Goal: Information Seeking & Learning: Find specific fact

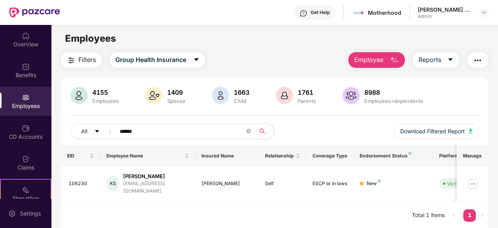
click at [145, 131] on input "******" at bounding box center [182, 132] width 125 height 12
click at [474, 180] on img at bounding box center [473, 183] width 12 height 12
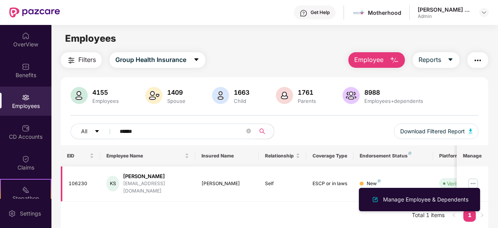
click at [257, 191] on td "[PERSON_NAME]" at bounding box center [227, 184] width 64 height 35
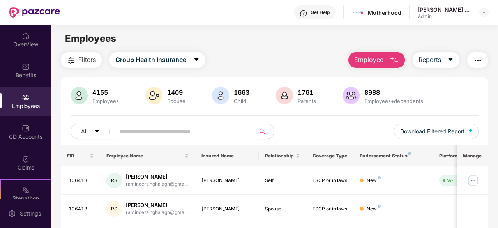
click at [145, 132] on input "text" at bounding box center [182, 132] width 125 height 12
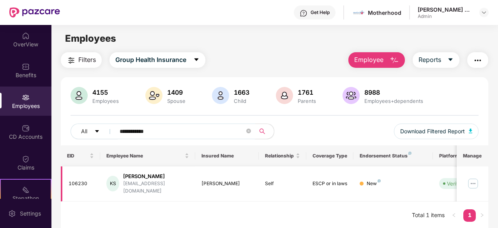
type input "**********"
click at [471, 181] on img at bounding box center [473, 183] width 12 height 12
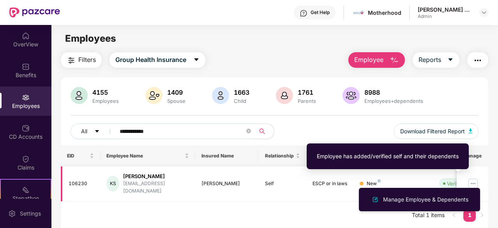
click at [446, 178] on span "Verified" at bounding box center [454, 183] width 30 height 11
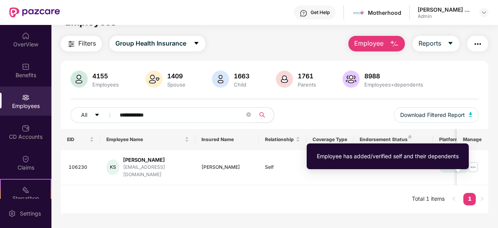
scroll to position [25, 0]
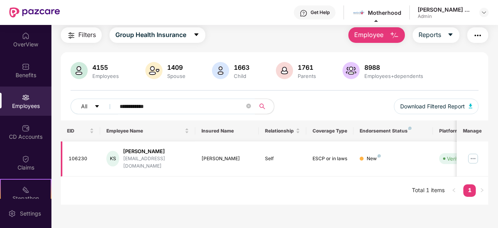
click at [117, 156] on div "KS" at bounding box center [112, 159] width 13 height 16
click at [174, 162] on div "[EMAIL_ADDRESS][DOMAIN_NAME]" at bounding box center [156, 162] width 66 height 15
click at [216, 150] on td "[PERSON_NAME]" at bounding box center [227, 159] width 64 height 35
click at [282, 158] on div "Self" at bounding box center [282, 158] width 35 height 7
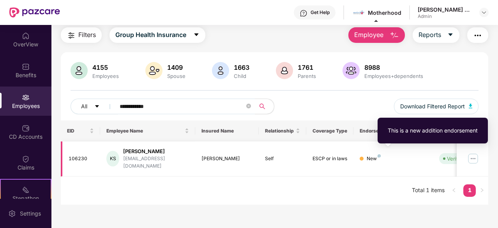
click at [378, 154] on img at bounding box center [379, 155] width 3 height 3
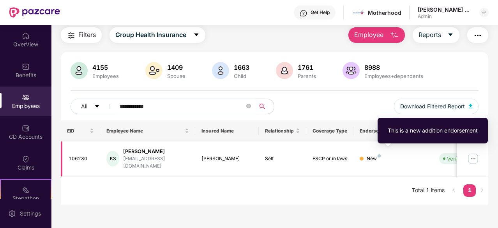
click at [378, 154] on img at bounding box center [379, 155] width 3 height 3
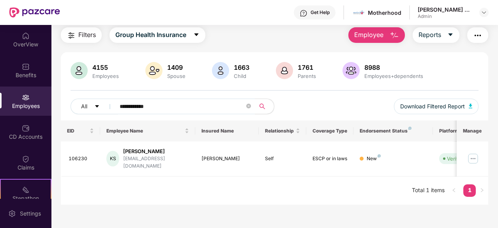
click at [374, 172] on div "EID Employee Name Insured Name Relationship Coverage Type Endorsement Status Pl…" at bounding box center [275, 162] width 428 height 84
click at [475, 155] on img at bounding box center [473, 158] width 12 height 12
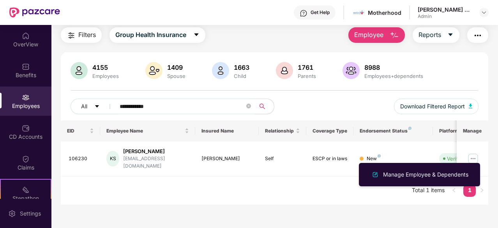
click at [292, 177] on div "EID Employee Name Insured Name Relationship Coverage Type Endorsement Status Pl…" at bounding box center [275, 162] width 428 height 84
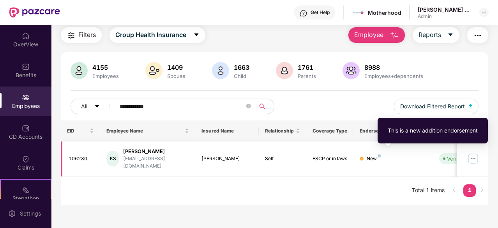
click at [379, 154] on img at bounding box center [379, 155] width 3 height 3
click at [347, 168] on td "ESCP or in laws" at bounding box center [330, 159] width 48 height 35
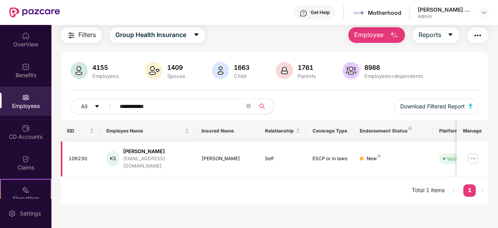
click at [114, 158] on div "KS" at bounding box center [112, 159] width 13 height 16
drag, startPoint x: 69, startPoint y: 155, endPoint x: 89, endPoint y: 155, distance: 20.7
click at [89, 155] on div "106230" at bounding box center [82, 158] width 26 height 7
click at [86, 180] on div "EID Employee Name Insured Name Relationship Coverage Type Endorsement Status Pl…" at bounding box center [275, 162] width 428 height 84
drag, startPoint x: 87, startPoint y: 154, endPoint x: 62, endPoint y: 153, distance: 25.0
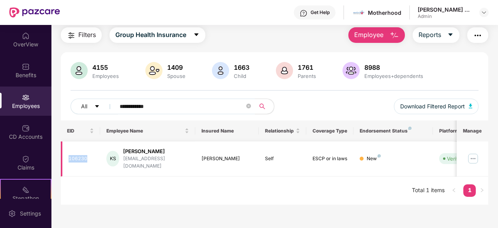
click at [62, 153] on td "106230" at bounding box center [81, 159] width 40 height 35
click at [85, 175] on div "EID Employee Name Insured Name Relationship Coverage Type Endorsement Status Pl…" at bounding box center [275, 162] width 428 height 84
drag, startPoint x: 69, startPoint y: 155, endPoint x: 95, endPoint y: 160, distance: 26.5
click at [90, 156] on div "106230" at bounding box center [82, 158] width 26 height 7
click at [108, 182] on div "EID Employee Name Insured Name Relationship Coverage Type Endorsement Status Pl…" at bounding box center [275, 162] width 428 height 84
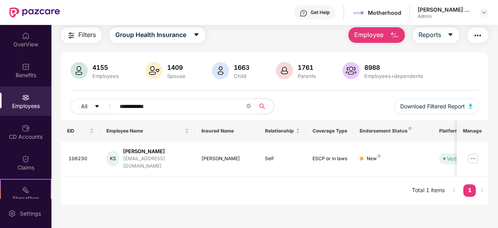
click at [303, 189] on div "EID Employee Name Insured Name Relationship Coverage Type Endorsement Status Pl…" at bounding box center [275, 162] width 428 height 84
click at [150, 196] on div "EID Employee Name Insured Name Relationship Coverage Type Endorsement Status Pl…" at bounding box center [275, 162] width 428 height 84
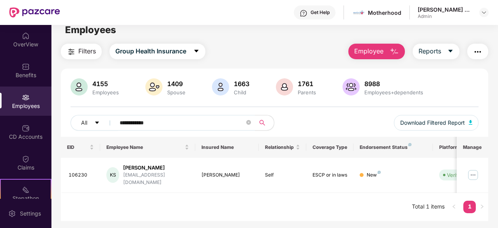
scroll to position [0, 0]
